Goal: Information Seeking & Learning: Learn about a topic

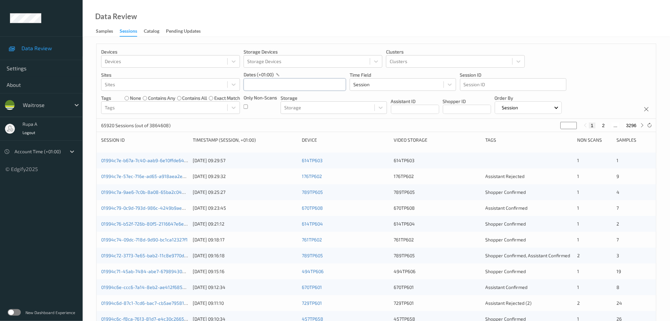
click at [275, 86] on input "text" at bounding box center [295, 84] width 102 height 13
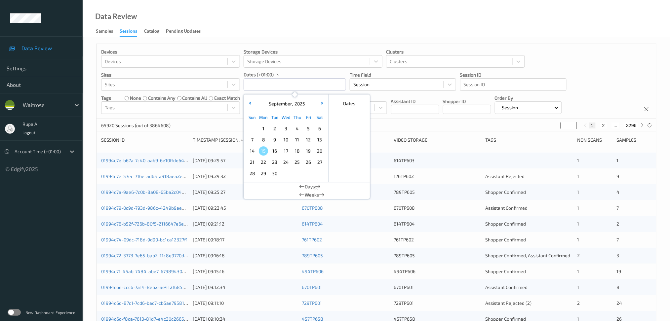
click at [318, 137] on span "13" at bounding box center [319, 139] width 9 height 9
type input "[DATE] 00:00 -> [DATE] 23:59"
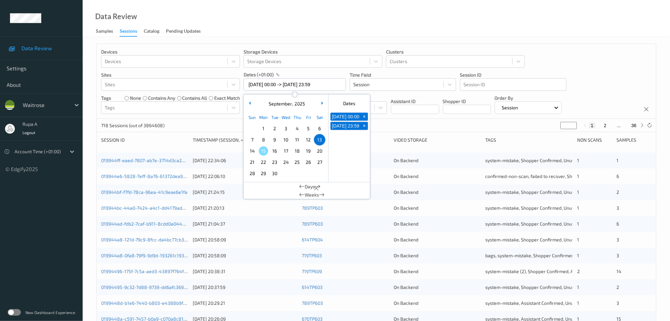
click at [316, 75] on div "dates (+01:00)" at bounding box center [295, 74] width 102 height 7
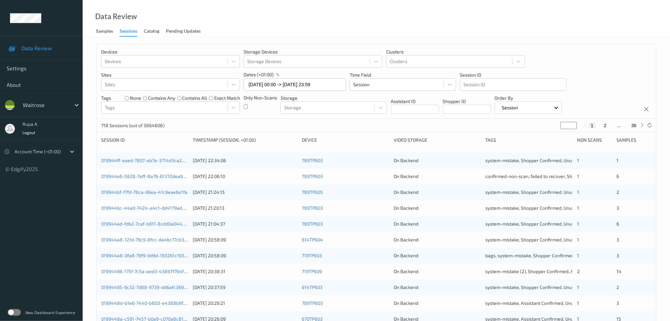
click at [568, 126] on input "*" at bounding box center [569, 125] width 17 height 7
type input "*"
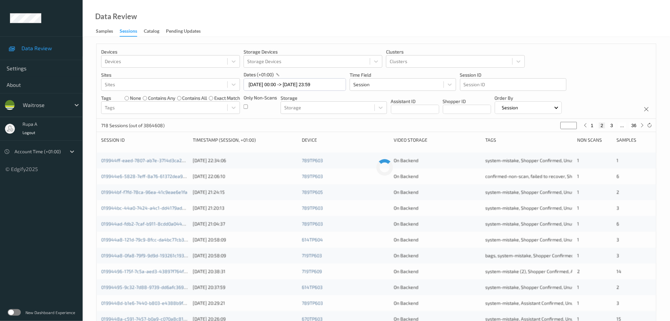
type input "**"
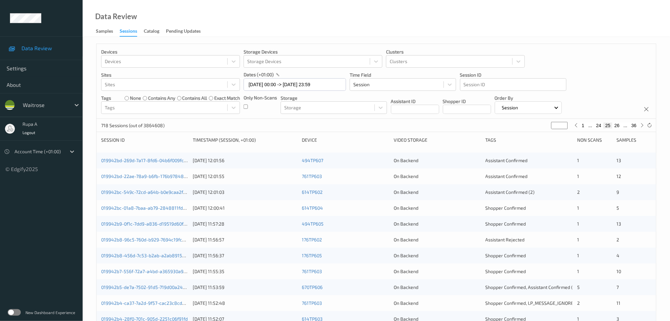
click at [265, 113] on div "Only Non-Scans" at bounding box center [260, 105] width 33 height 20
click at [397, 125] on div "718 Sessions (out of 3864608) ** 1 ... 24 25 26 ... 36" at bounding box center [377, 125] width 560 height 13
click at [211, 162] on div "[DATE] 12:01:56" at bounding box center [245, 160] width 104 height 7
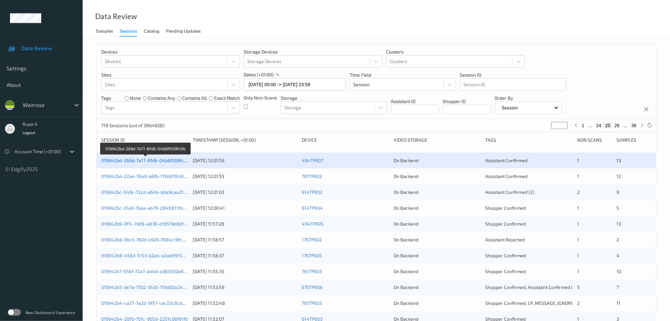
click at [172, 159] on link "019942bd-269d-7a17-8fd6-04b6f009fc0b" at bounding box center [145, 161] width 88 height 6
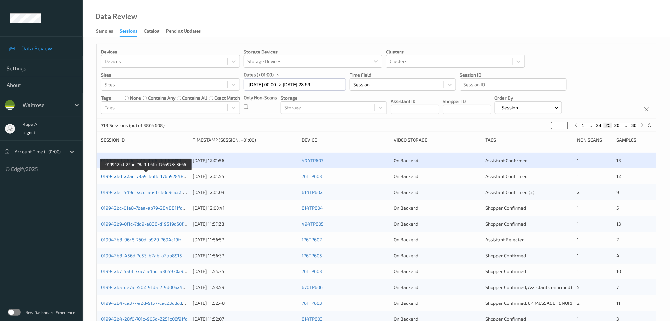
click at [171, 176] on link "019942bd-22ae-78a9-b6fb-176b97848666" at bounding box center [146, 177] width 91 height 6
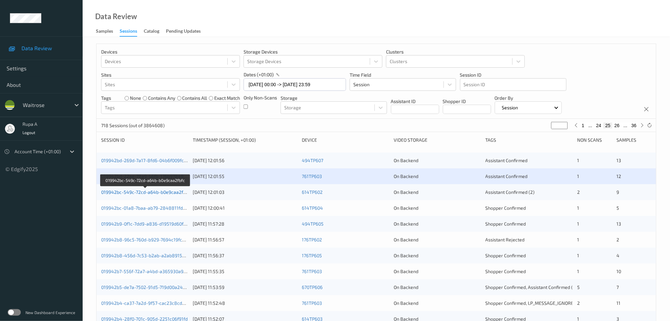
click at [182, 192] on link "019942bc-549c-72cd-a64b-b0e9caa2fbfc" at bounding box center [145, 192] width 89 height 6
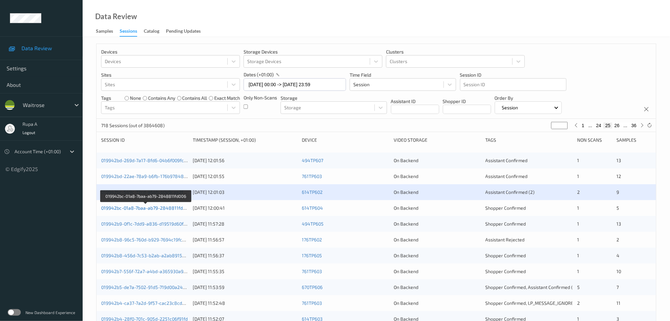
click at [180, 209] on link "019942bc-01a8-7baa-ab79-2848811fd006" at bounding box center [146, 208] width 90 height 6
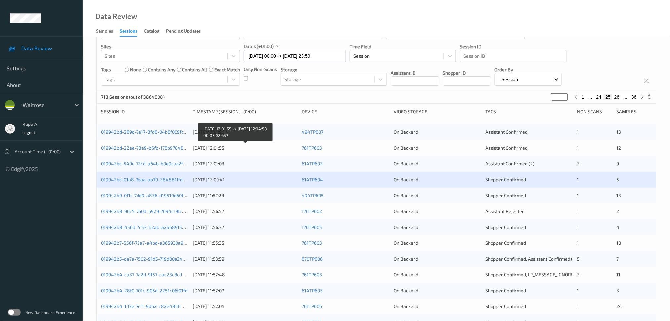
scroll to position [44, 0]
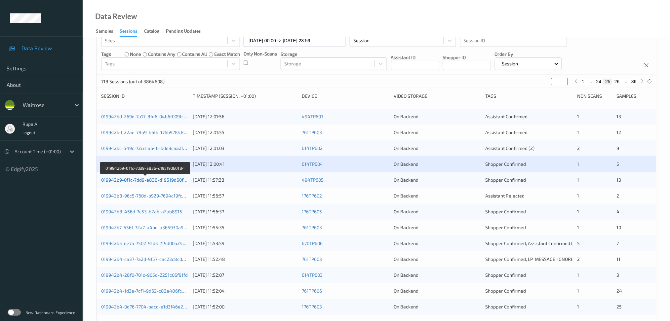
click at [179, 181] on link "019942b9-0f1c-7dd9-a836-d19519d60f84" at bounding box center [145, 180] width 88 height 6
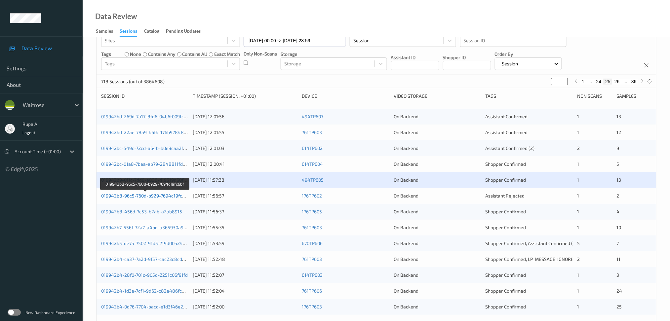
click at [156, 196] on link "019942b8-96c5-760d-b929-7694c19fc6bf" at bounding box center [145, 196] width 88 height 6
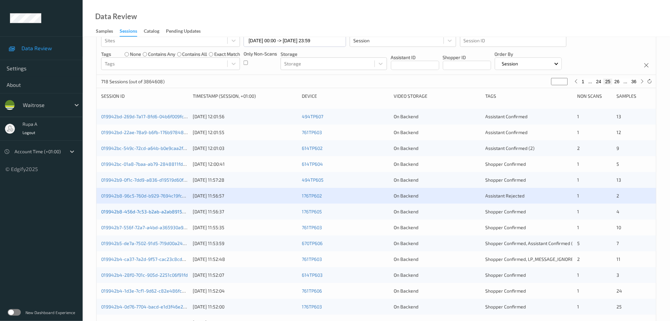
click at [164, 214] on link "019942b8-456d-7c53-b2ab-a2ab8915b8be" at bounding box center [147, 212] width 92 height 6
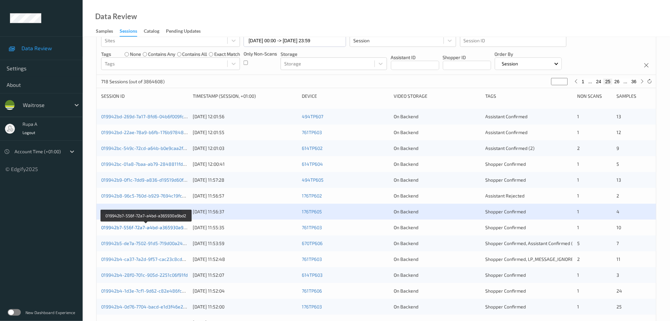
click at [164, 230] on link "019942b7-556f-72a7-a4bd-a365930a9bd2" at bounding box center [146, 228] width 90 height 6
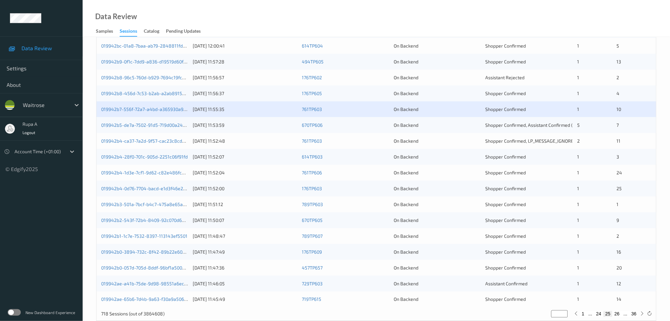
scroll to position [176, 0]
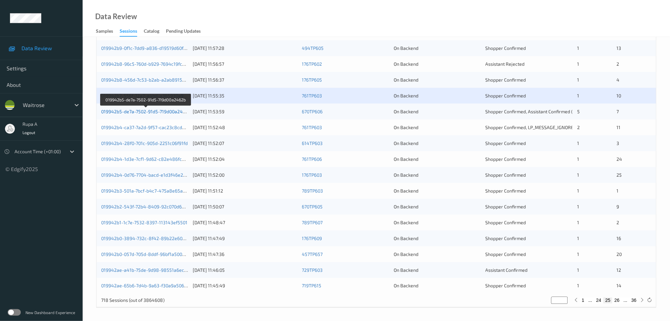
click at [179, 112] on link "019942b5-de7a-7502-91d5-719d00a2462b" at bounding box center [146, 112] width 90 height 6
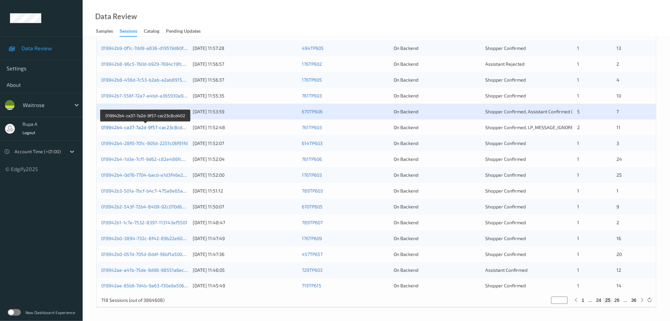
click at [169, 128] on link "019942b4-ca37-7a2d-9f57-cac23c8cd402" at bounding box center [145, 128] width 89 height 6
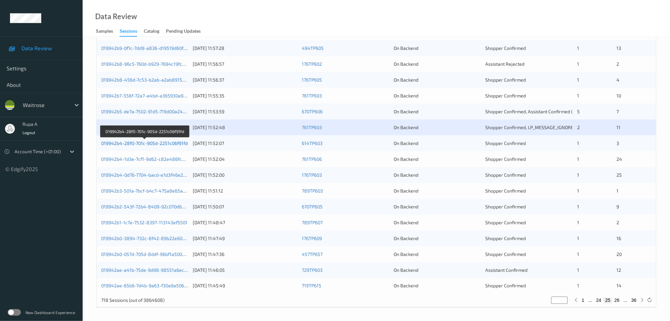
click at [168, 144] on link "019942b4-28f0-701c-905d-2251c06f91fd" at bounding box center [144, 143] width 87 height 6
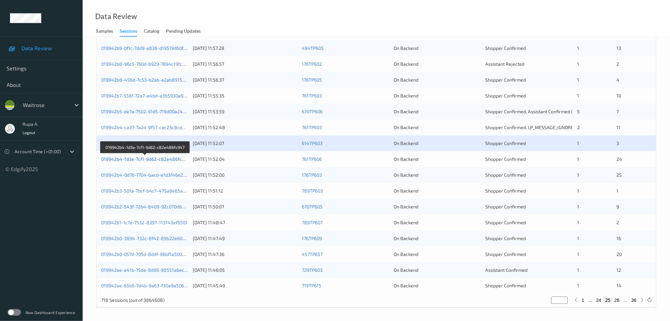
click at [173, 160] on link "019942b4-1d3e-7cf1-9d62-c82e486fc947" at bounding box center [145, 159] width 89 height 6
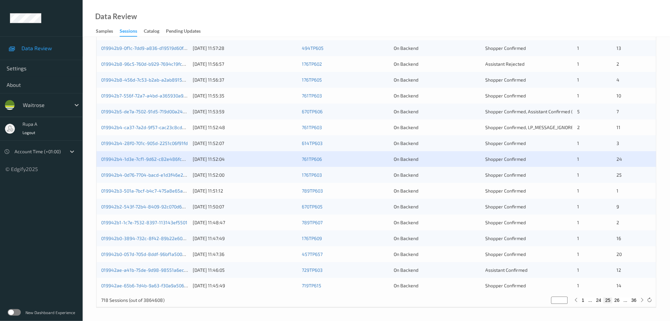
click at [171, 179] on div "019942b4-0d76-7704-bacd-e1d3f46e246a" at bounding box center [144, 175] width 87 height 7
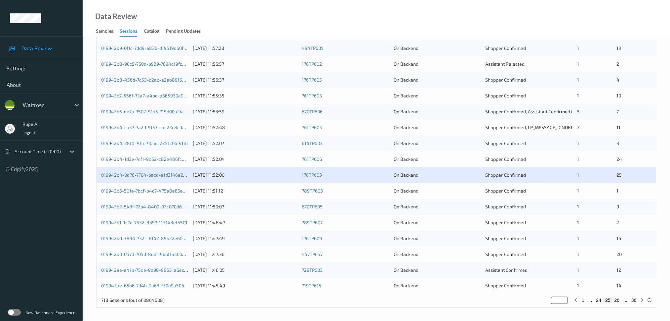
click at [173, 179] on div "019942b4-0d76-7704-bacd-e1d3f46e246a" at bounding box center [144, 175] width 87 height 7
click at [174, 177] on link "019942b4-0d76-7704-bacd-e1d3f46e246a" at bounding box center [146, 175] width 90 height 6
click at [167, 192] on link "019942b3-501a-7bcf-b4c7-475a8e65ae83" at bounding box center [146, 191] width 90 height 6
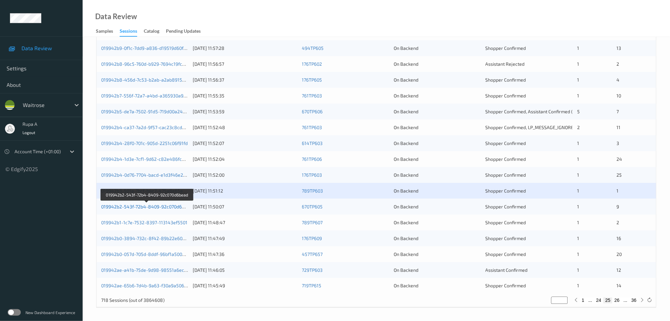
click at [176, 209] on link "019942b2-543f-72b4-8409-92c070d6bead" at bounding box center [146, 207] width 91 height 6
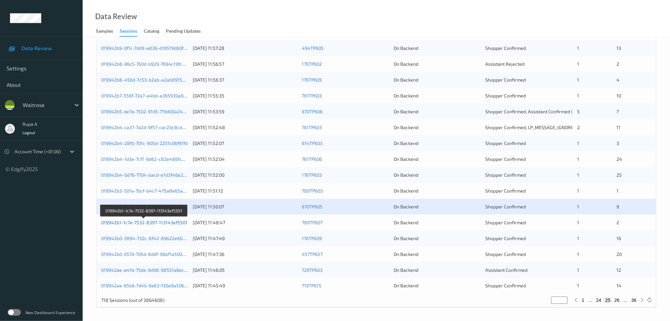
click at [167, 223] on link "019942b1-1c7e-7532-8397-113143ef5501" at bounding box center [144, 223] width 86 height 6
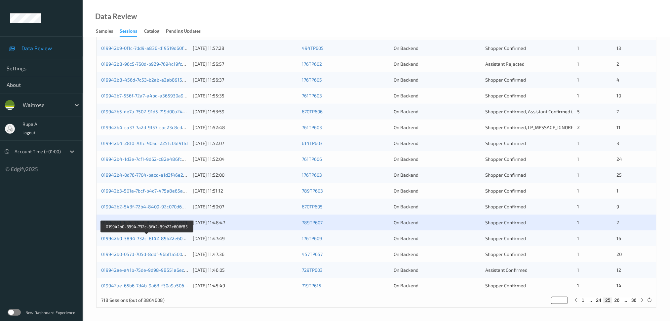
click at [171, 240] on link "019942b0-3894-732c-8f42-89b22e606f85" at bounding box center [146, 239] width 91 height 6
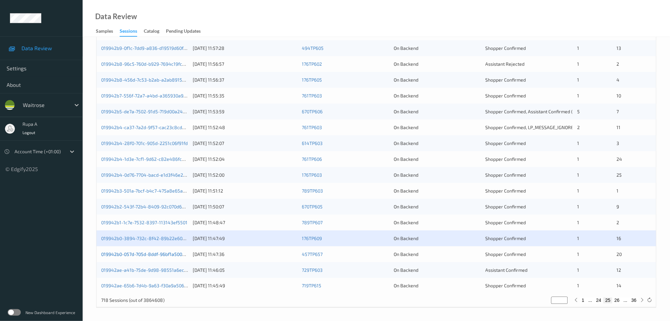
click at [173, 256] on link "019942b0-057d-705d-8ddf-96bf1a5002ed" at bounding box center [145, 255] width 89 height 6
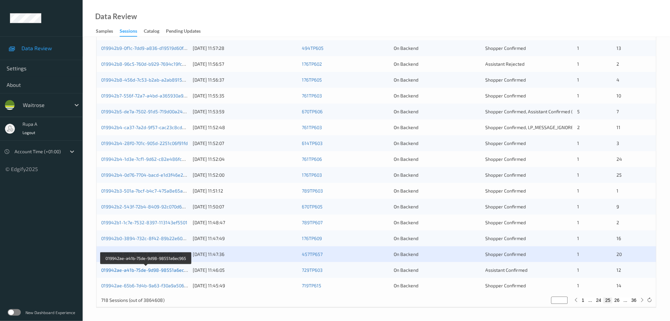
click at [174, 268] on link "019942ae-a41b-75de-9d98-98551a6ec965" at bounding box center [146, 270] width 91 height 6
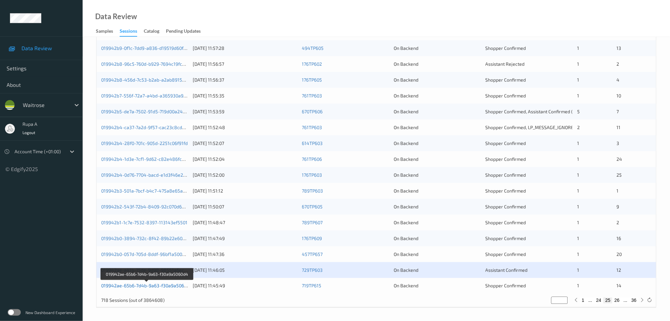
click at [164, 287] on link "019942ae-65b6-7d4b-9a63-f30a9a5060d4" at bounding box center [146, 286] width 91 height 6
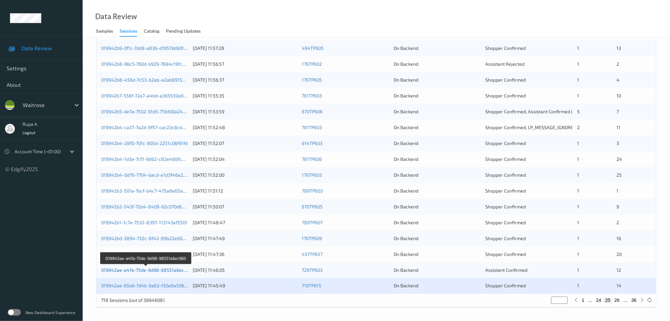
click at [161, 269] on link "019942ae-a41b-75de-9d98-98551a6ec965" at bounding box center [146, 270] width 91 height 6
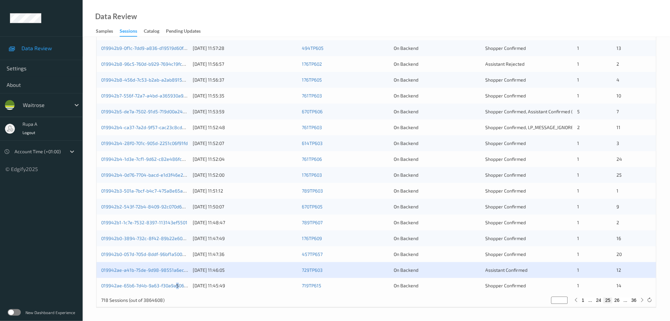
click at [177, 290] on div "019942ae-65b6-7d4b-9a63-f30a9a5060d4" at bounding box center [144, 286] width 87 height 7
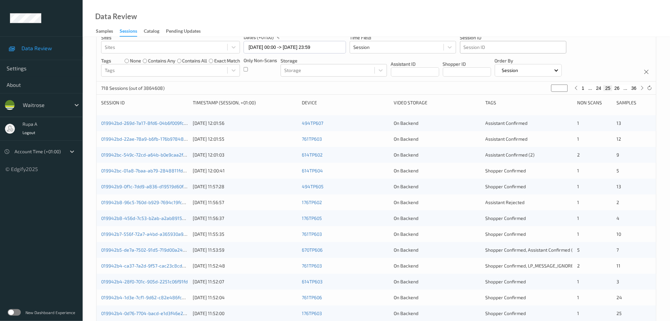
scroll to position [0, 0]
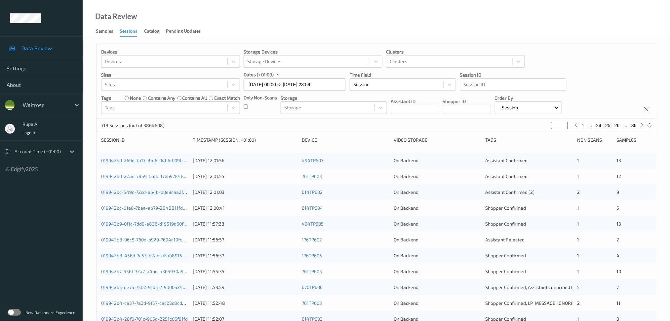
click at [557, 125] on input "**" at bounding box center [559, 125] width 17 height 7
type input "*"
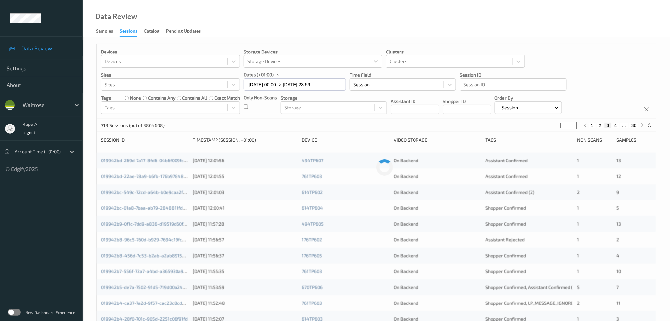
type input "**"
click at [443, 132] on div "718 Sessions (out of 3864608) ** 1 ... 30 31 32 ... 36" at bounding box center [377, 125] width 560 height 13
click at [640, 127] on icon at bounding box center [642, 125] width 5 height 5
type input "**"
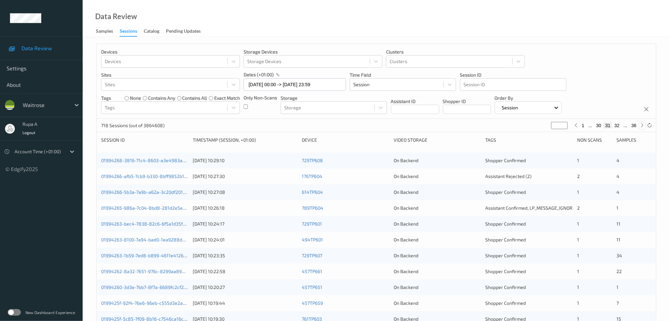
type input "**"
click at [154, 164] on div "0199425a-a945-76d7-9619-9b88f4b95ff8" at bounding box center [144, 160] width 87 height 7
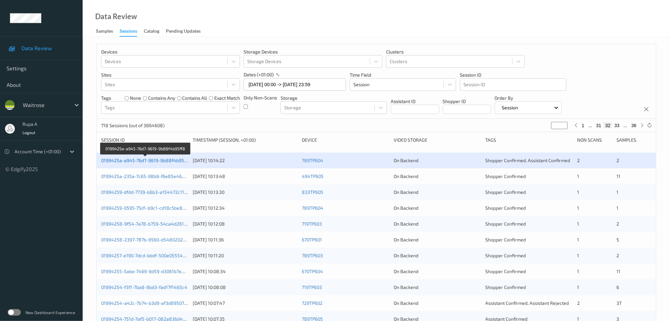
click at [156, 161] on link "0199425a-a945-76d7-9619-9b88f4b95ff8" at bounding box center [145, 161] width 89 height 6
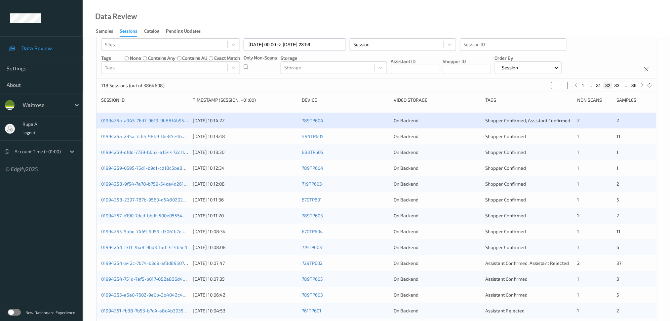
scroll to position [88, 0]
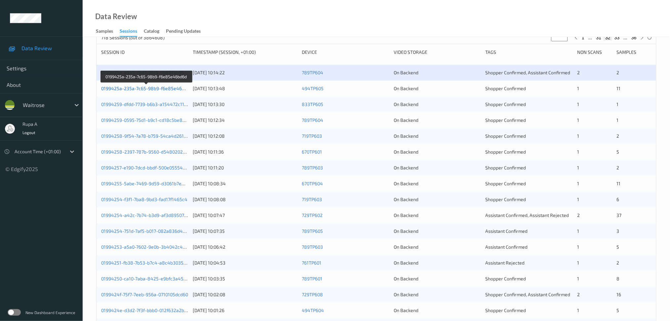
click at [176, 88] on link "0199425a-235a-7c65-98b9-f6e85e46bd6d" at bounding box center [146, 89] width 91 height 6
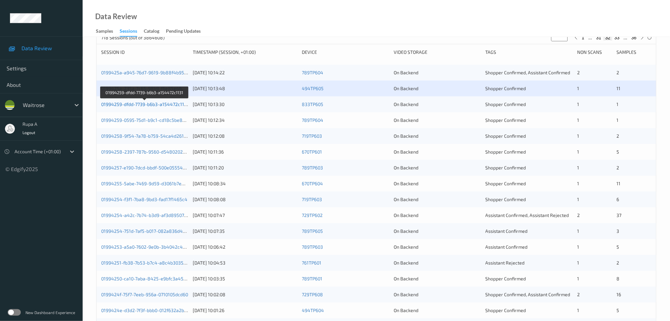
click at [172, 106] on link "01994259-dfdd-7739-b6b3-a154472c1131" at bounding box center [145, 104] width 88 height 6
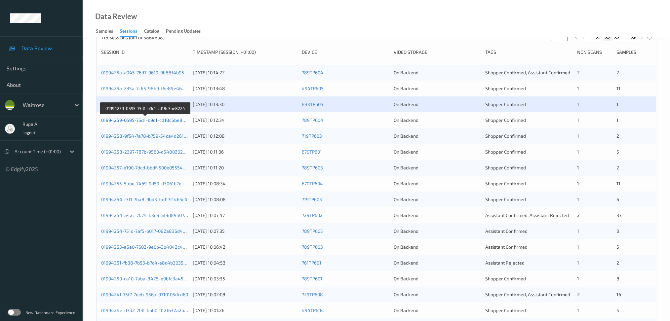
click at [145, 122] on link "01994259-0595-75d1-b9c1-cd18c5be8224" at bounding box center [146, 120] width 90 height 6
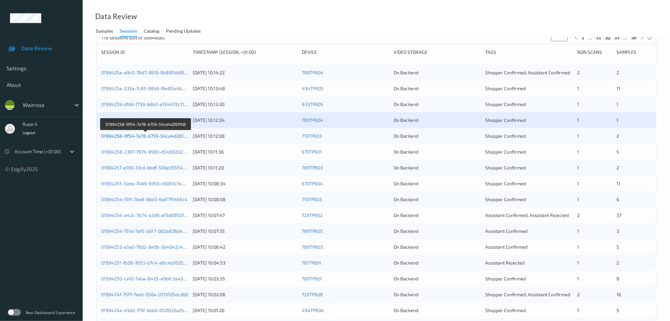
click at [177, 135] on link "01994258-9f54-7a78-b759-54ca4d261fb8" at bounding box center [146, 136] width 90 height 6
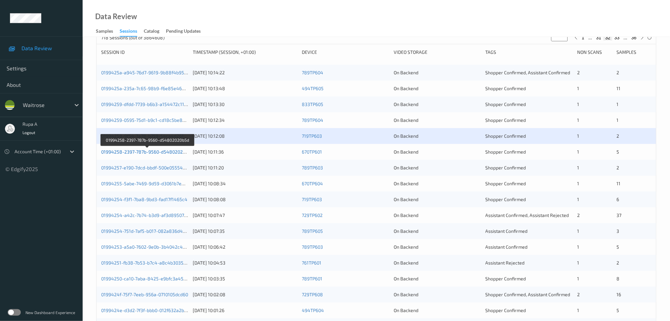
click at [178, 153] on link "01994258-2397-787b-9560-d54802020b5d" at bounding box center [147, 152] width 92 height 6
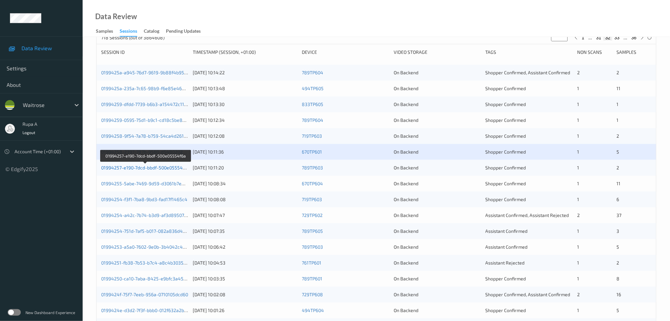
click at [146, 168] on link "01994257-e190-7dcd-bbdf-500e05554f6a" at bounding box center [145, 168] width 89 height 6
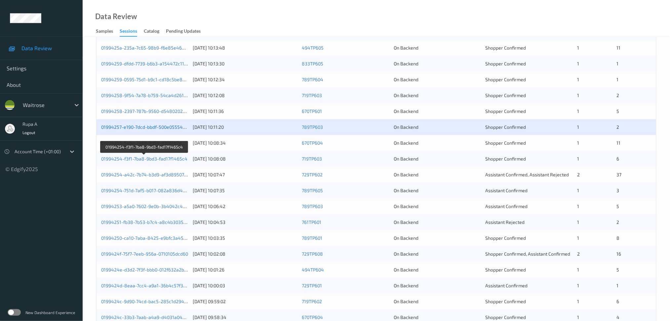
scroll to position [176, 0]
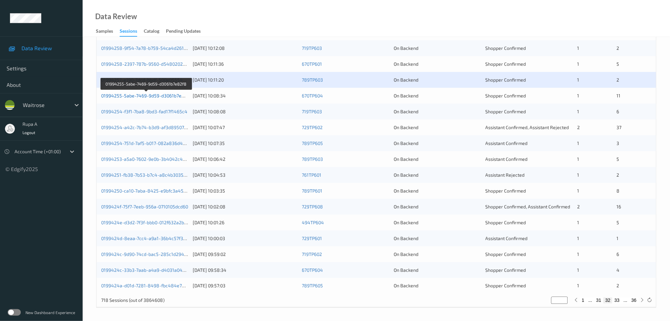
click at [152, 96] on link "01994255-5abe-7469-9d59-d3061b7e82f8" at bounding box center [146, 96] width 91 height 6
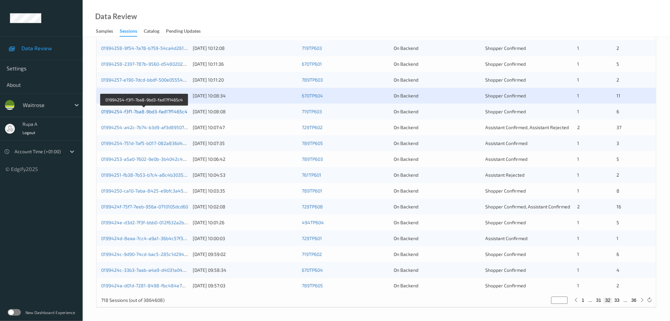
click at [149, 112] on link "01994254-f3f1-7ba8-9bd3-fad17f1465c4" at bounding box center [144, 112] width 86 height 6
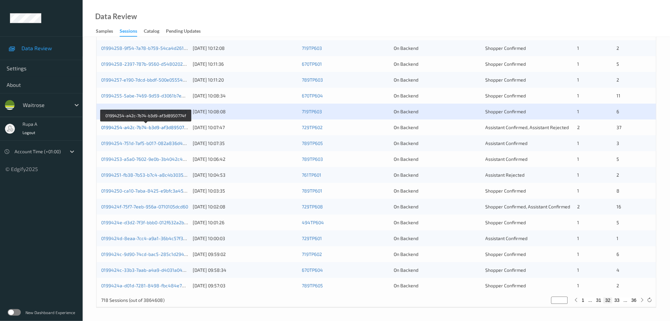
click at [166, 126] on link "01994254-a42c-7b74-b3d9-af3d8950774f" at bounding box center [146, 128] width 90 height 6
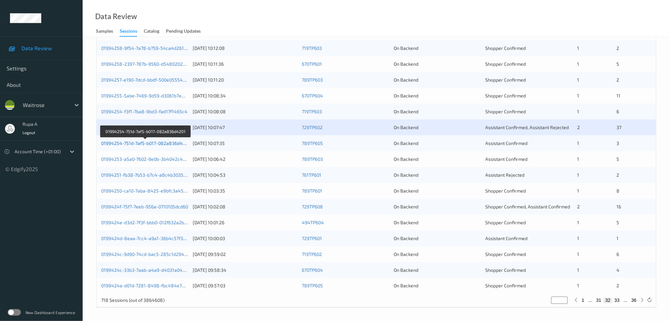
click at [170, 144] on link "01994254-751d-7af5-b017-082a836d4201" at bounding box center [145, 143] width 89 height 6
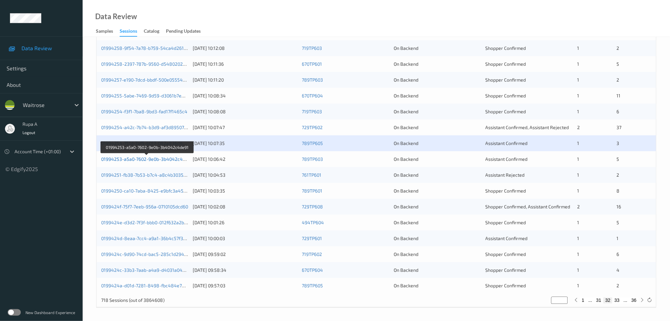
click at [179, 161] on link "01994253-a5a0-7602-9e0b-3b4042c4de91" at bounding box center [147, 159] width 92 height 6
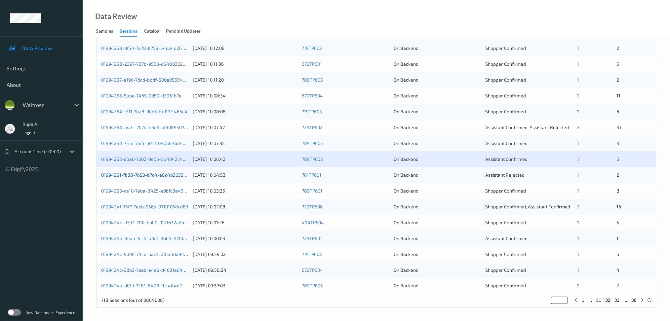
click at [177, 174] on link "01994251-fb38-7b53-b7c4-a8c4b3035c57" at bounding box center [146, 175] width 90 height 6
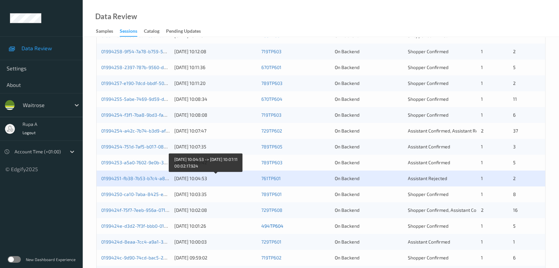
scroll to position [252, 0]
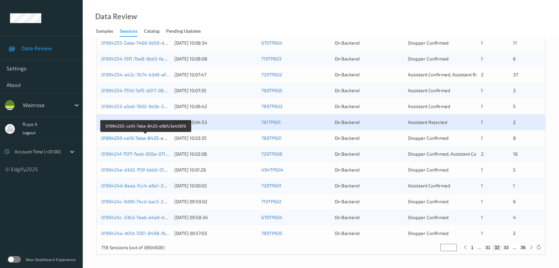
click at [162, 138] on link "01994250-ca10-7aba-8425-e9bfc3a45619" at bounding box center [146, 138] width 90 height 6
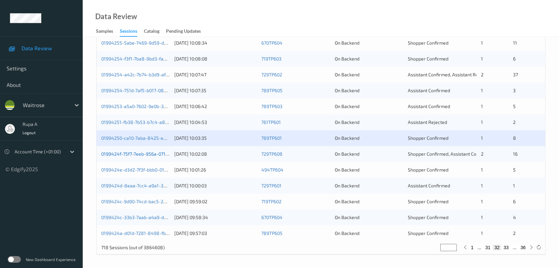
click at [164, 155] on link "0199424f-75f7-7eeb-956a-0710105dcd60" at bounding box center [144, 154] width 87 height 6
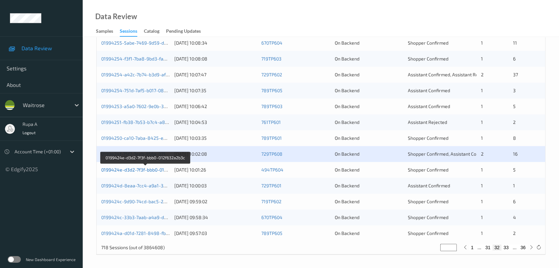
click at [152, 171] on link "0199424e-d3d2-7f3f-bbb0-012f632a2b3c" at bounding box center [145, 170] width 88 height 6
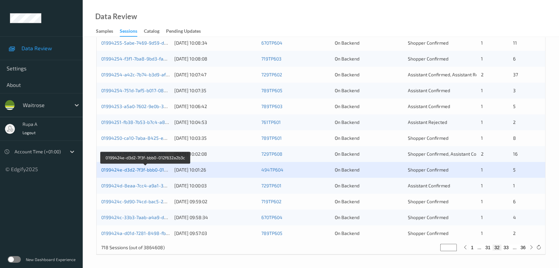
click at [146, 170] on link "0199424e-d3d2-7f3f-bbb0-012f632a2b3c" at bounding box center [145, 170] width 88 height 6
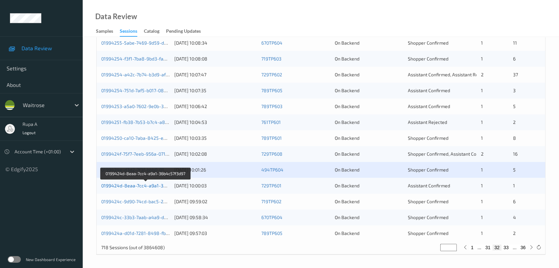
click at [156, 186] on link "0199424d-8eaa-7cc4-a9a1-36b4c57f3d97" at bounding box center [146, 186] width 90 height 6
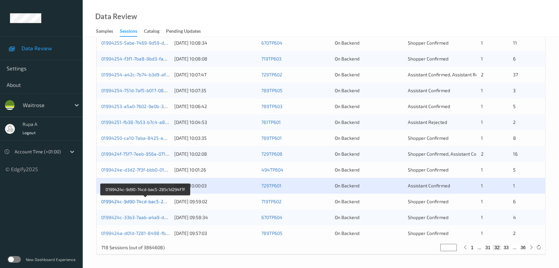
click at [159, 200] on link "0199424c-9d90-74cd-bac5-285c1d294f7f" at bounding box center [145, 202] width 89 height 6
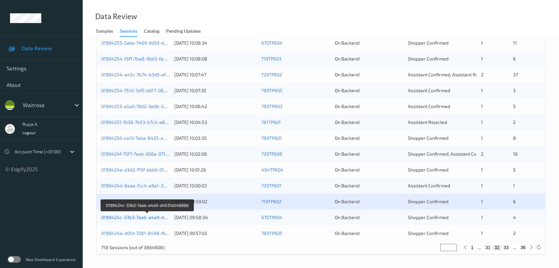
click at [153, 218] on link "0199424c-33b3-7aab-a4a9-d4031a046986" at bounding box center [147, 218] width 92 height 6
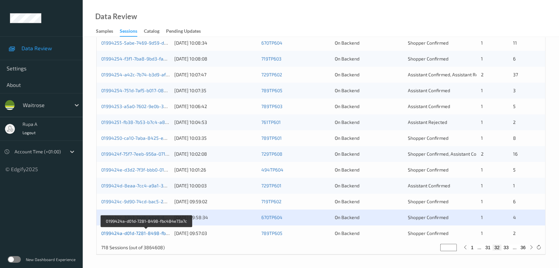
click at [159, 234] on link "0199424a-d01d-7281-8498-fbc484e73a7c" at bounding box center [146, 233] width 91 height 6
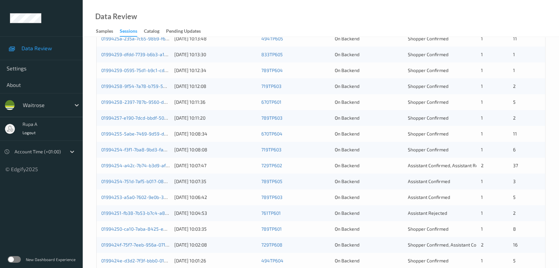
scroll to position [105, 0]
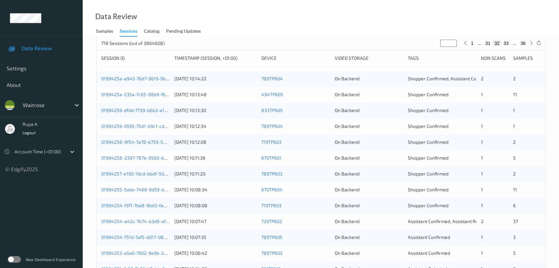
type input "**"
click at [452, 44] on input "**" at bounding box center [448, 43] width 17 height 7
type input "**"
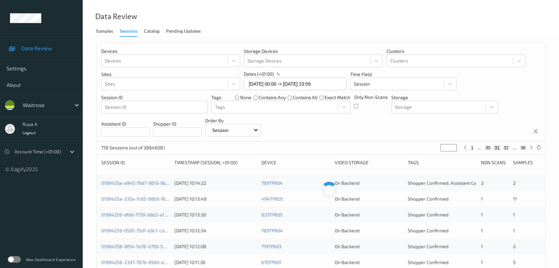
scroll to position [0, 0]
type input "*"
type input "**"
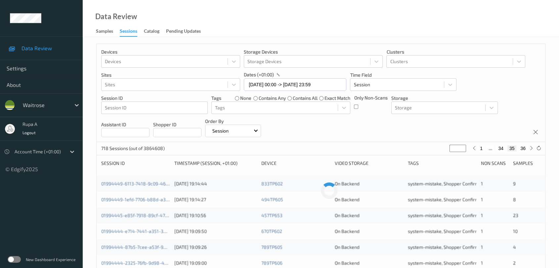
type input "**"
click at [310, 132] on div "Devices Devices Storage Devices Storage Devices Clusters Clusters Sites Sites d…" at bounding box center [321, 93] width 448 height 98
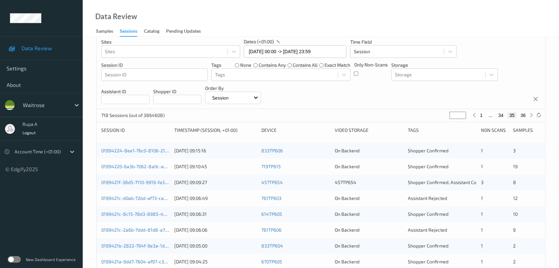
scroll to position [32, 0]
click at [143, 154] on link "01994224-8ee1-76c0-8106-21fffff01183" at bounding box center [143, 152] width 84 height 6
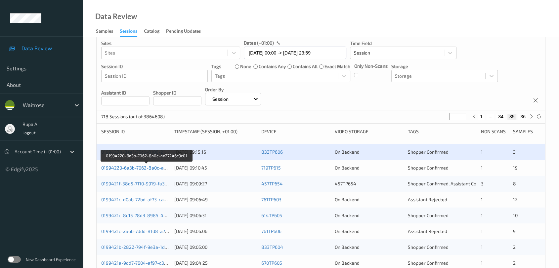
click at [157, 169] on link "01994220-6a3b-7062-8a0c-ae27246c9c01" at bounding box center [146, 168] width 90 height 6
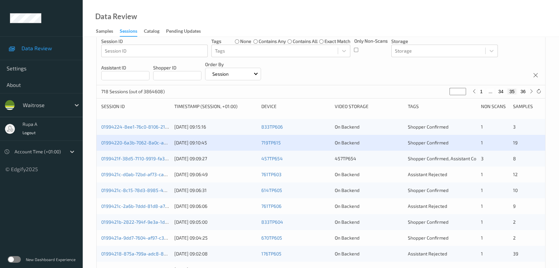
scroll to position [68, 0]
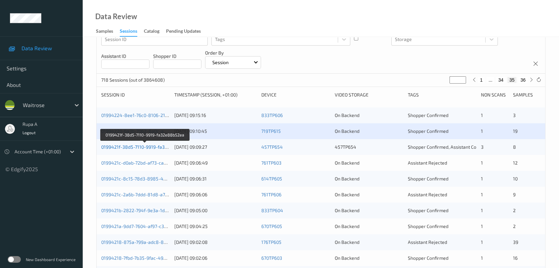
click at [164, 147] on link "0199421f-38d5-7110-9919-fa32e88b52ea" at bounding box center [145, 147] width 88 height 6
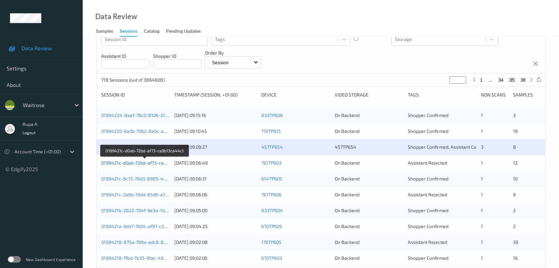
click at [151, 162] on link "0199421c-d0ab-72bd-af73-ca9b13ca44c1" at bounding box center [145, 163] width 88 height 6
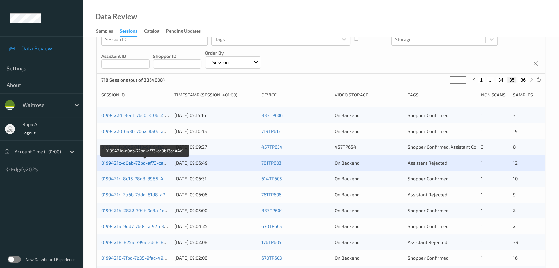
click at [159, 165] on link "0199421c-d0ab-72bd-af73-ca9b13ca44c1" at bounding box center [145, 163] width 88 height 6
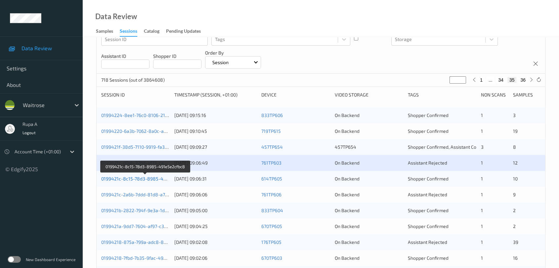
click at [161, 179] on link "0199421c-8c15-78d3-8985-491e5e2cfbc8" at bounding box center [145, 179] width 89 height 6
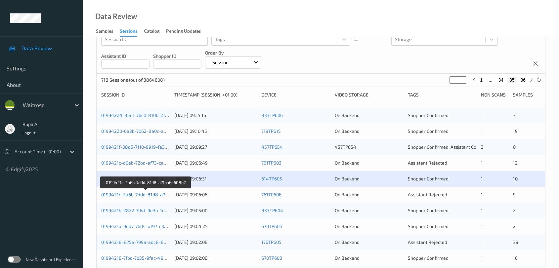
click at [157, 196] on link "0199421c-2a6b-7ddd-81d8-a71ba6e608b2" at bounding box center [146, 195] width 90 height 6
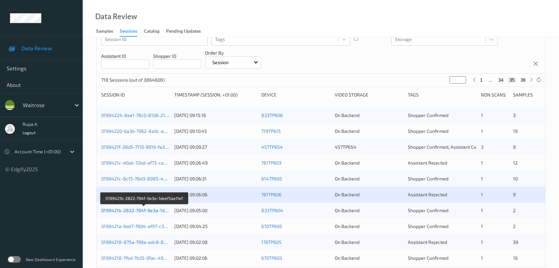
click at [162, 211] on link "0199421b-2822-794f-9e3a-1deef5ae11ef" at bounding box center [144, 211] width 87 height 6
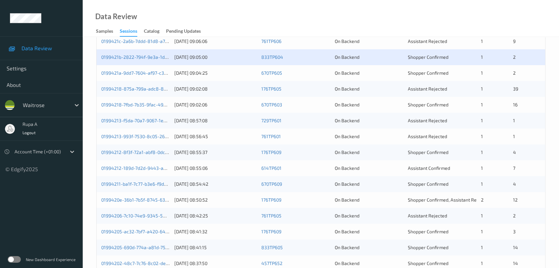
scroll to position [179, 0]
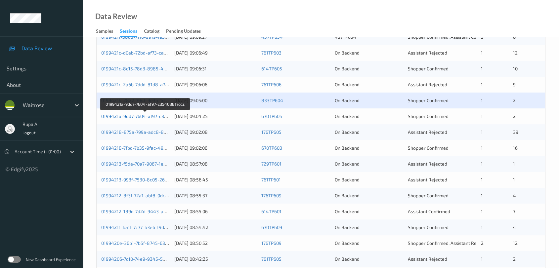
click at [158, 117] on link "0199421a-9dd7-7604-af97-c35403817cc2" at bounding box center [145, 116] width 88 height 6
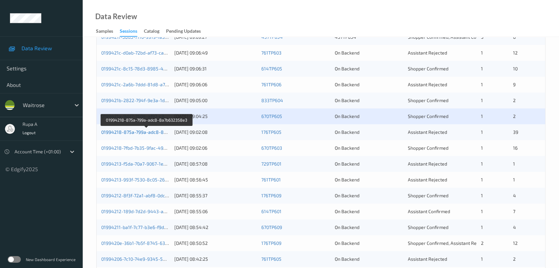
click at [156, 131] on link "01994218-875a-799a-adc8-8a7b632358e3" at bounding box center [147, 132] width 92 height 6
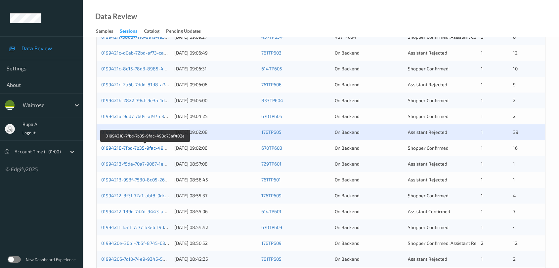
click at [162, 148] on link "01994218-7fbd-7b35-9fac-498d75af403e" at bounding box center [145, 148] width 88 height 6
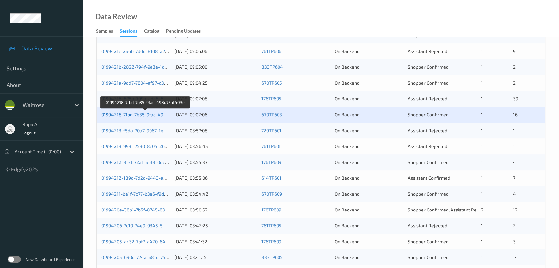
scroll to position [252, 0]
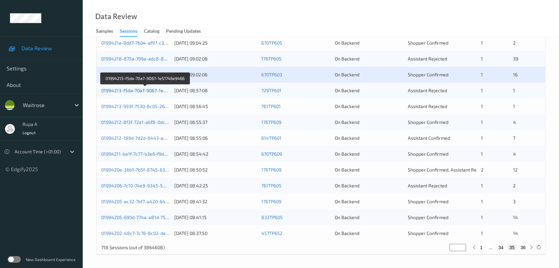
click at [161, 90] on link "01994213-f5da-70a7-9067-1e51746e9466" at bounding box center [145, 91] width 88 height 6
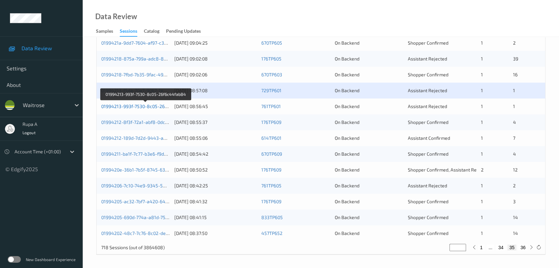
click at [154, 106] on link "01994213-993f-7530-8c05-26f6c44fab84" at bounding box center [145, 106] width 89 height 6
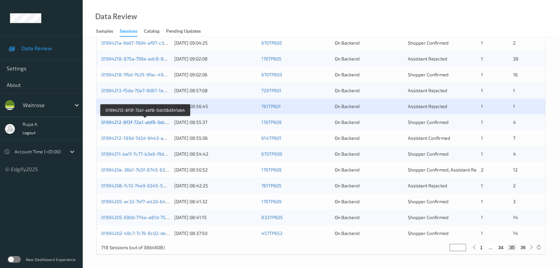
click at [163, 123] on link "01994212-8f3f-72a1-abf8-0dc08d341ab4" at bounding box center [145, 122] width 88 height 6
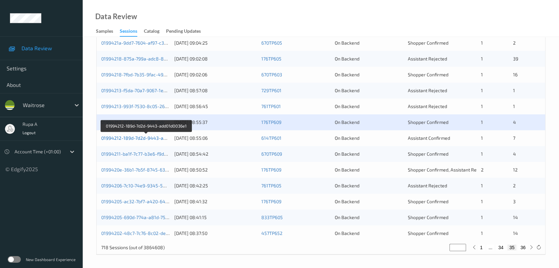
click at [159, 138] on link "01994212-189d-7d2d-9443-add01d0036e1" at bounding box center [146, 138] width 90 height 6
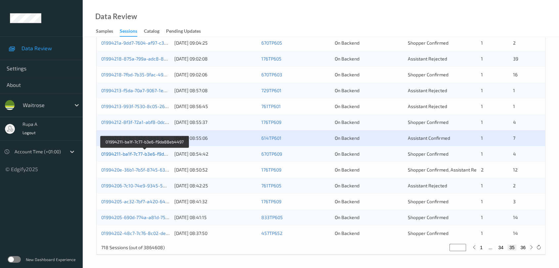
click at [153, 151] on link "01994211-ba1f-7c77-b3e6-f9da88eb4497" at bounding box center [145, 154] width 88 height 6
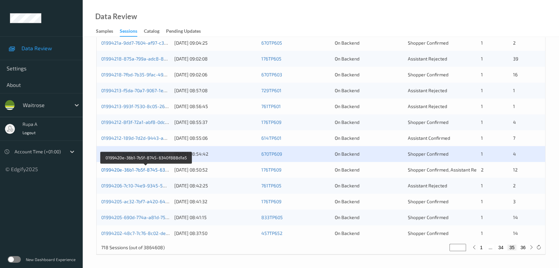
click at [157, 171] on link "0199420e-36b1-7b5f-8745-6340f888d1a5" at bounding box center [146, 170] width 90 height 6
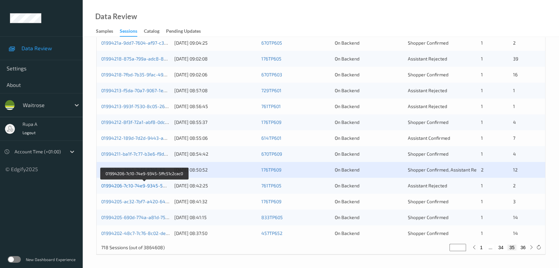
click at [165, 183] on link "01994206-7c10-74e9-9345-5ffc51c2cac0" at bounding box center [144, 186] width 87 height 6
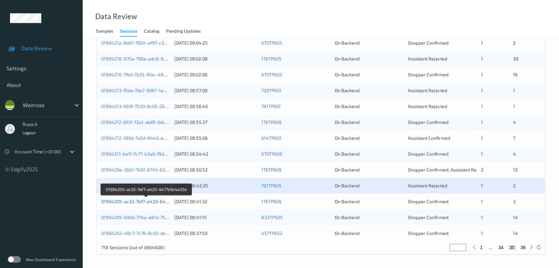
click at [156, 202] on link "01994205-ac32-7bf7-a420-6477e9c4e32d" at bounding box center [146, 202] width 90 height 6
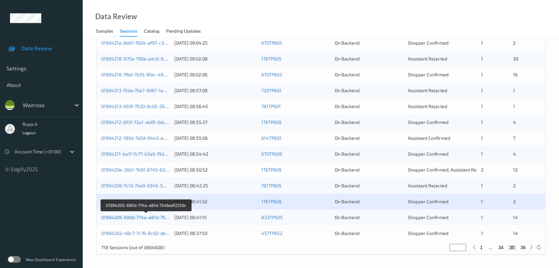
click at [143, 217] on link "01994205-690d-774a-a81d-7546adf2259c" at bounding box center [146, 218] width 90 height 6
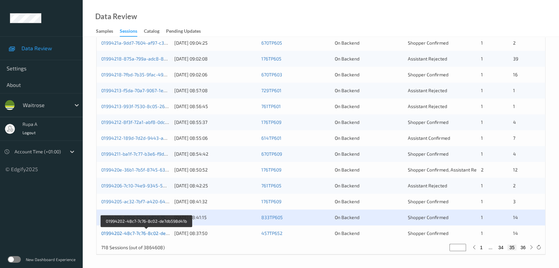
click at [148, 233] on link "01994202-48c7-7c76-8c02-de7db598d41b" at bounding box center [146, 233] width 91 height 6
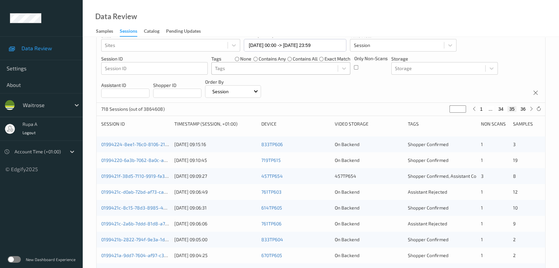
scroll to position [0, 0]
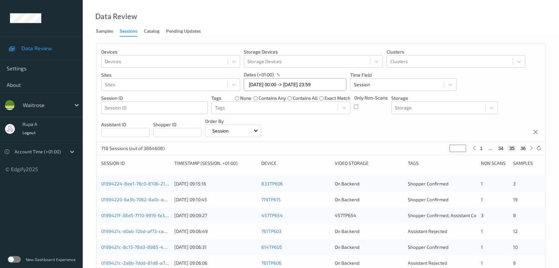
click at [305, 82] on input "[DATE] 00:00 -> [DATE] 23:59" at bounding box center [295, 84] width 102 height 13
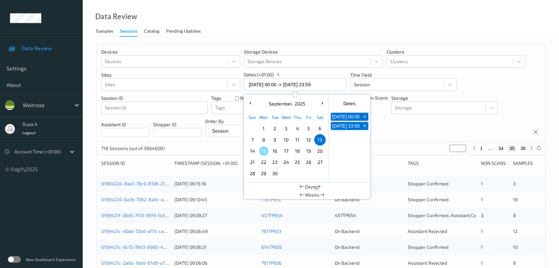
click at [252, 151] on span "14" at bounding box center [252, 150] width 9 height 9
type input "[DATE] 00:00"
type input "*"
click at [252, 151] on span "14" at bounding box center [252, 150] width 9 height 9
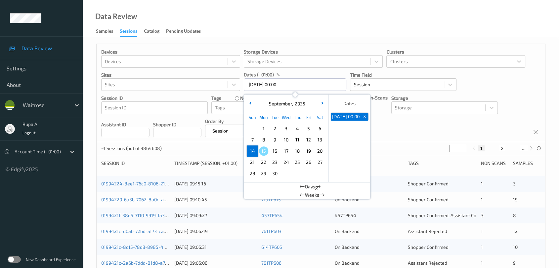
type input "[DATE] 00:00 -> [DATE] 23:59"
click at [301, 28] on div "Data Review Samples Sessions Catalog Pending Updates" at bounding box center [321, 18] width 476 height 37
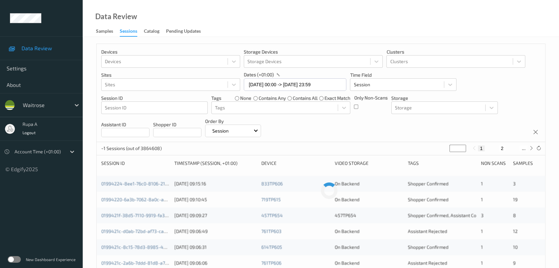
click at [455, 151] on input "*" at bounding box center [457, 148] width 17 height 7
drag, startPoint x: 455, startPoint y: 151, endPoint x: 430, endPoint y: 154, distance: 25.3
click at [430, 154] on div "~1 Sessions (out of 3864608) * 1 2 ..." at bounding box center [321, 148] width 448 height 13
type input "*"
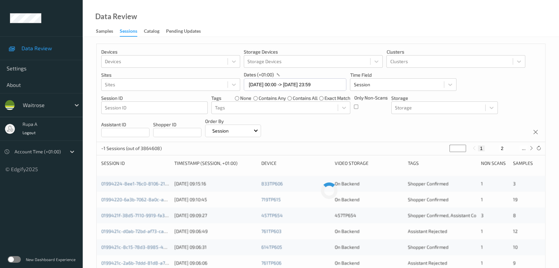
type input "*"
click at [362, 128] on div "Devices Devices Storage Devices Storage Devices Clusters Clusters Sites Sites d…" at bounding box center [321, 93] width 448 height 98
click at [261, 85] on input "[DATE] 00:00 -> [DATE] 23:59" at bounding box center [295, 84] width 102 height 13
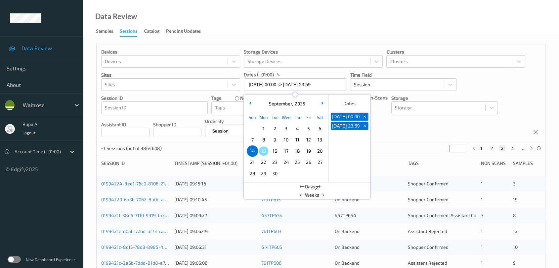
click at [251, 152] on span "14" at bounding box center [252, 150] width 9 height 9
type input "[DATE] 00:00"
type input "*"
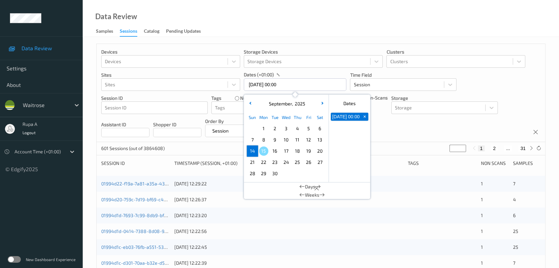
click at [253, 151] on span "14" at bounding box center [252, 150] width 9 height 9
type input "[DATE] 00:00 -> [DATE] 23:59"
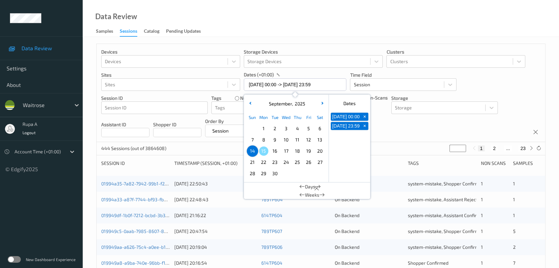
click at [384, 141] on div "Devices Devices Storage Devices Storage Devices Clusters Clusters Sites Sites d…" at bounding box center [321, 93] width 448 height 98
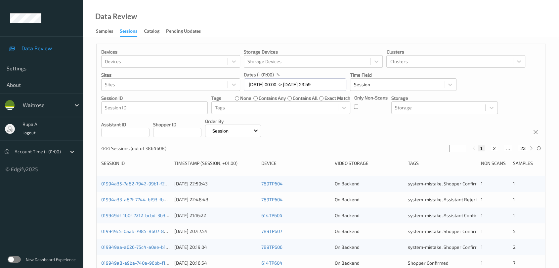
click at [458, 148] on input "*" at bounding box center [457, 148] width 17 height 7
drag, startPoint x: 454, startPoint y: 146, endPoint x: 365, endPoint y: 157, distance: 89.5
type input "*"
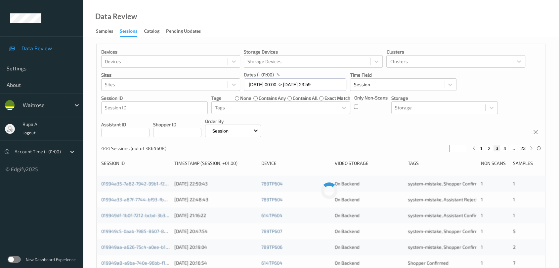
click at [341, 133] on div "Devices Devices Storage Devices Storage Devices Clusters Clusters Sites Sites d…" at bounding box center [321, 93] width 448 height 98
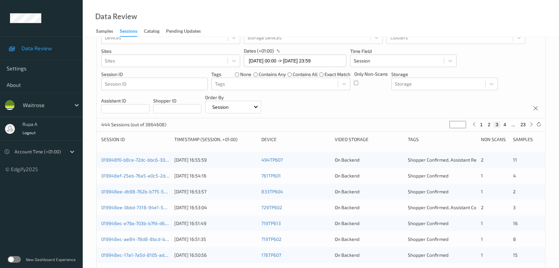
scroll to position [37, 0]
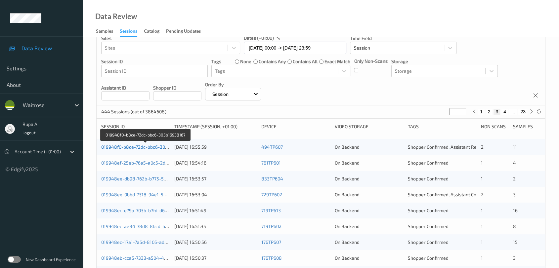
click at [164, 148] on link "019948f0-b8ce-72dc-bbc6-305b16938167" at bounding box center [145, 147] width 89 height 6
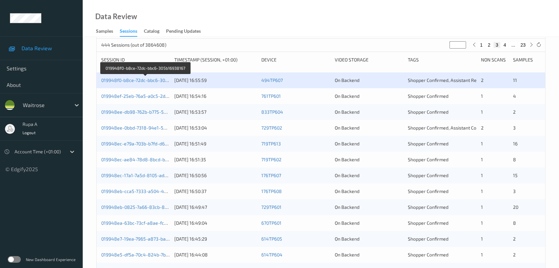
scroll to position [68, 0]
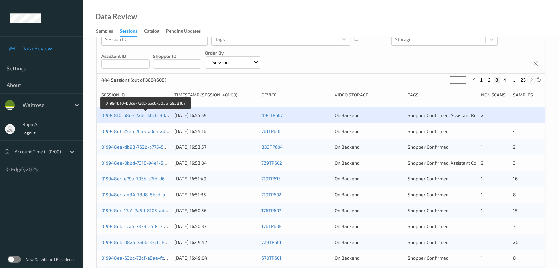
click at [532, 80] on icon at bounding box center [531, 79] width 5 height 5
type input "*"
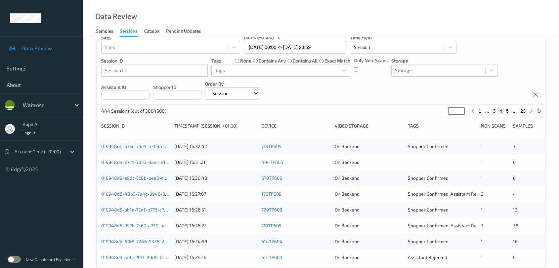
scroll to position [0, 0]
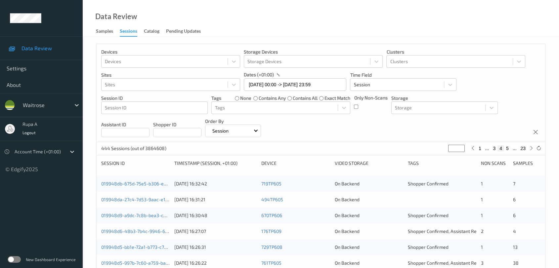
click at [476, 151] on button "1" at bounding box center [479, 148] width 7 height 6
type input "*"
click at [530, 151] on div at bounding box center [530, 148] width 7 height 7
type input "*"
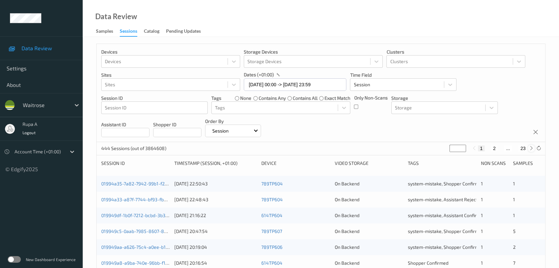
type input "*"
click at [530, 151] on div at bounding box center [530, 148] width 7 height 7
type input "*"
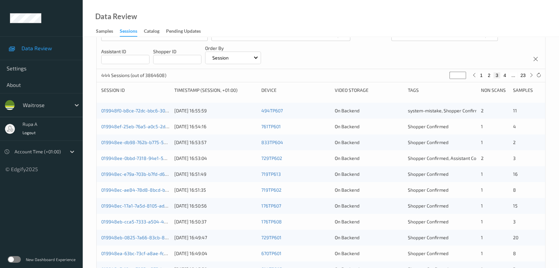
scroll to position [73, 0]
click at [149, 126] on link "019948ef-25eb-76a5-a0c5-2db8acacf728" at bounding box center [145, 126] width 89 height 6
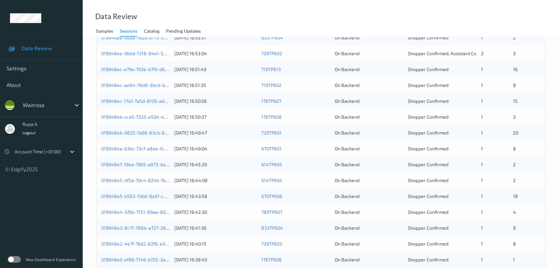
scroll to position [110, 0]
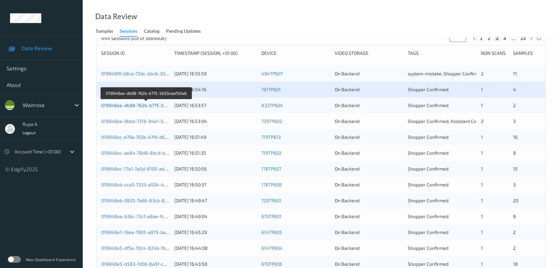
click at [162, 104] on link "019948ee-db98-762b-b775-5633caaf50a6" at bounding box center [146, 105] width 90 height 6
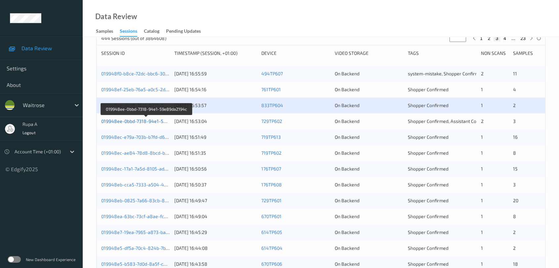
click at [156, 118] on link "019948ee-0bbd-7318-94e1-59e89da2194c" at bounding box center [146, 121] width 91 height 6
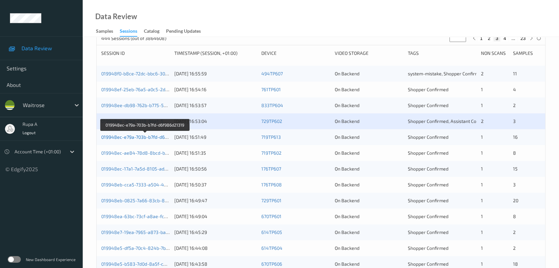
click at [156, 136] on link "019948ec-e79a-703b-b7fd-d6f986d21319" at bounding box center [145, 137] width 88 height 6
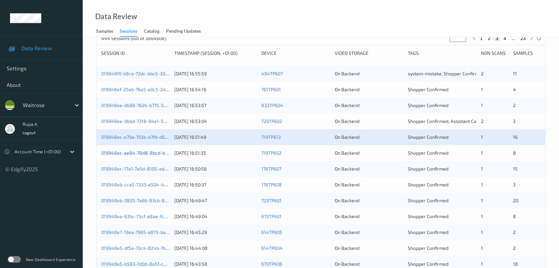
click at [157, 154] on link "019948ec-ae84-78d8-8bcd-bffcda8cbabb" at bounding box center [146, 153] width 91 height 6
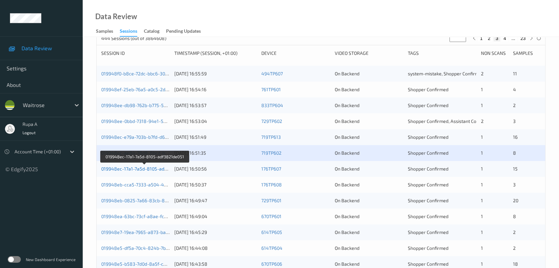
click at [163, 168] on link "019948ec-17a1-7a5d-8105-adf3821de051" at bounding box center [145, 169] width 88 height 6
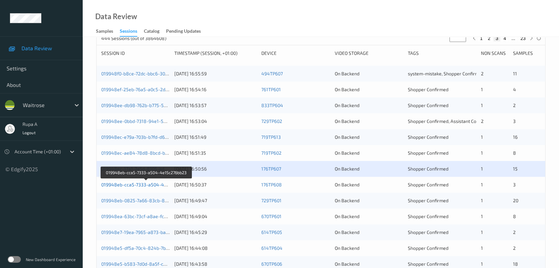
click at [153, 182] on link "019948eb-cca5-7333-a504-4e15c276bb23" at bounding box center [146, 185] width 91 height 6
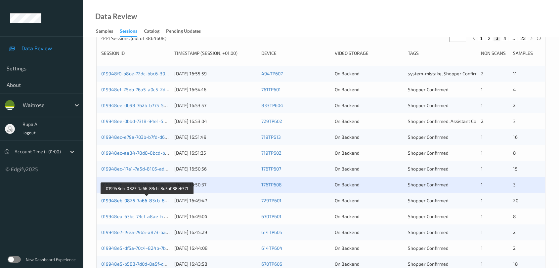
click at [151, 199] on link "019948eb-0825-7a66-83cb-8d5a038e6571" at bounding box center [147, 201] width 92 height 6
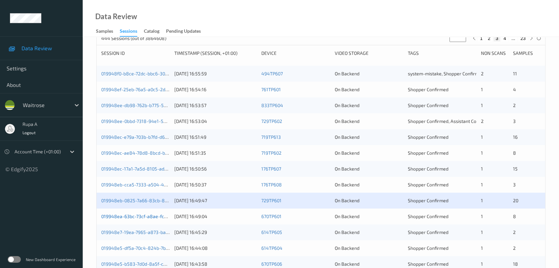
click at [166, 216] on link "019948ea-63bc-73cf-a8ae-fc9d86d4c704" at bounding box center [146, 217] width 90 height 6
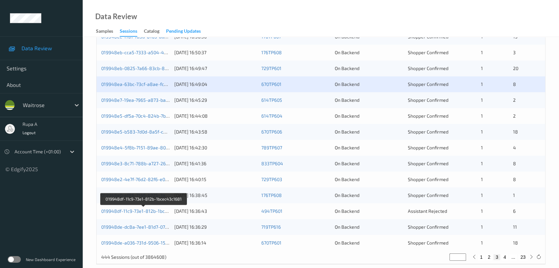
scroll to position [252, 0]
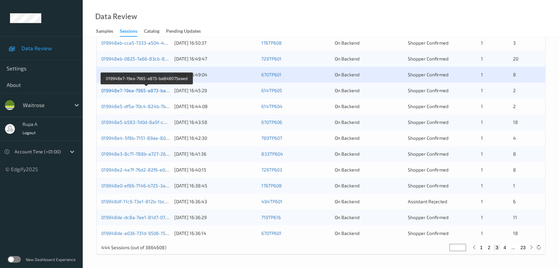
click at [156, 92] on link "019948e7-19ea-7965-a873-ba848075eaed" at bounding box center [147, 91] width 92 height 6
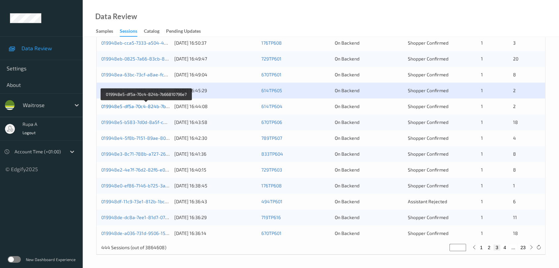
click at [154, 106] on link "019948e5-df5a-70c4-824b-7b66810796e7" at bounding box center [146, 106] width 90 height 6
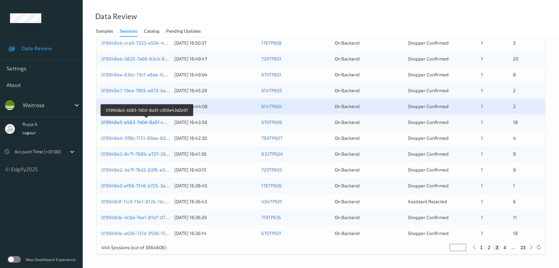
click at [150, 124] on link "019948e5-b583-7d0d-8a5f-c950e43d2e97" at bounding box center [146, 122] width 91 height 6
